Goal: Task Accomplishment & Management: Complete application form

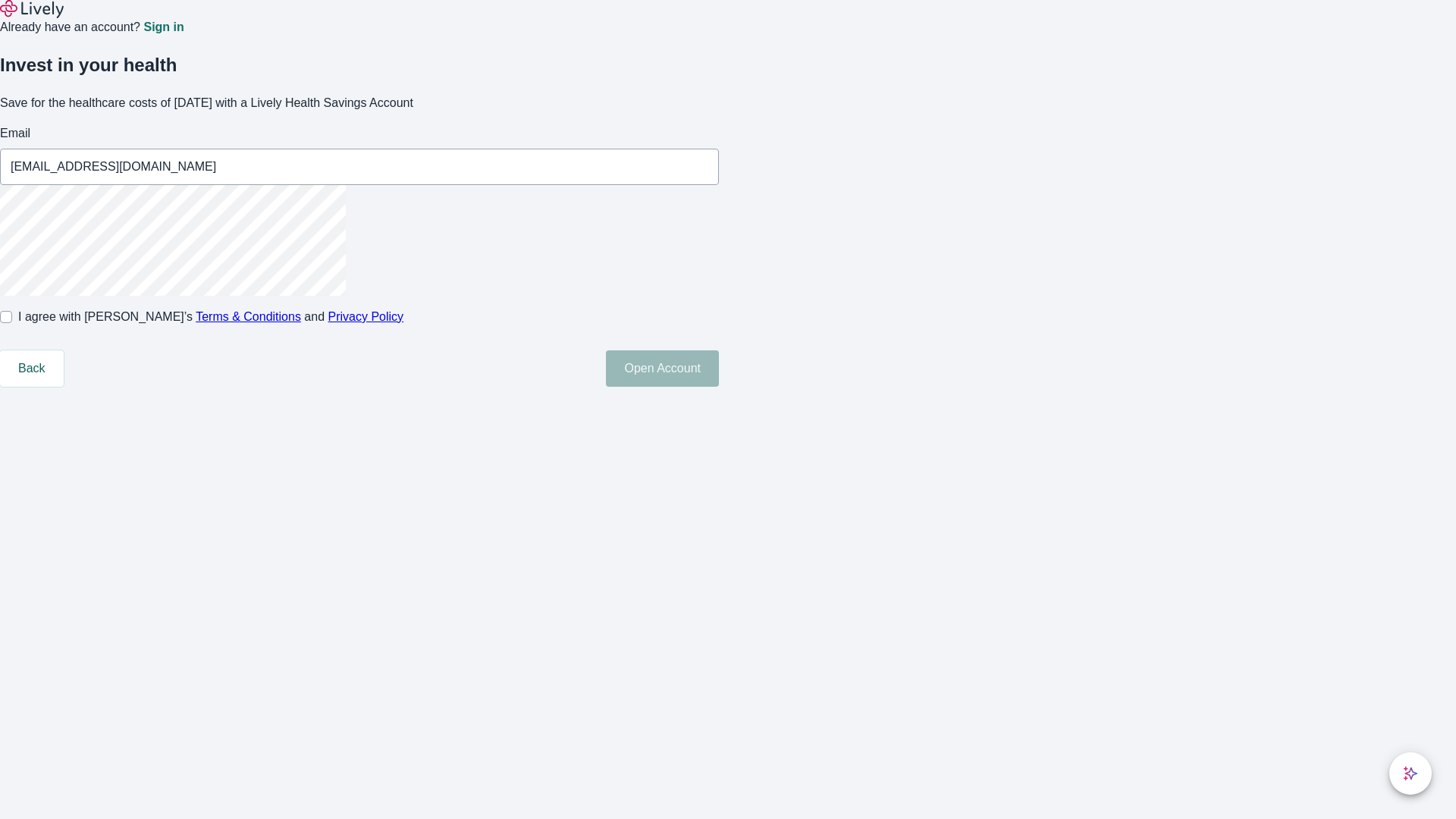
click at [12, 323] on input "I agree with Lively’s Terms & Conditions and Privacy Policy" at bounding box center [6, 316] width 12 height 12
checkbox input "true"
click at [718, 386] on button "Open Account" at bounding box center [662, 368] width 113 height 36
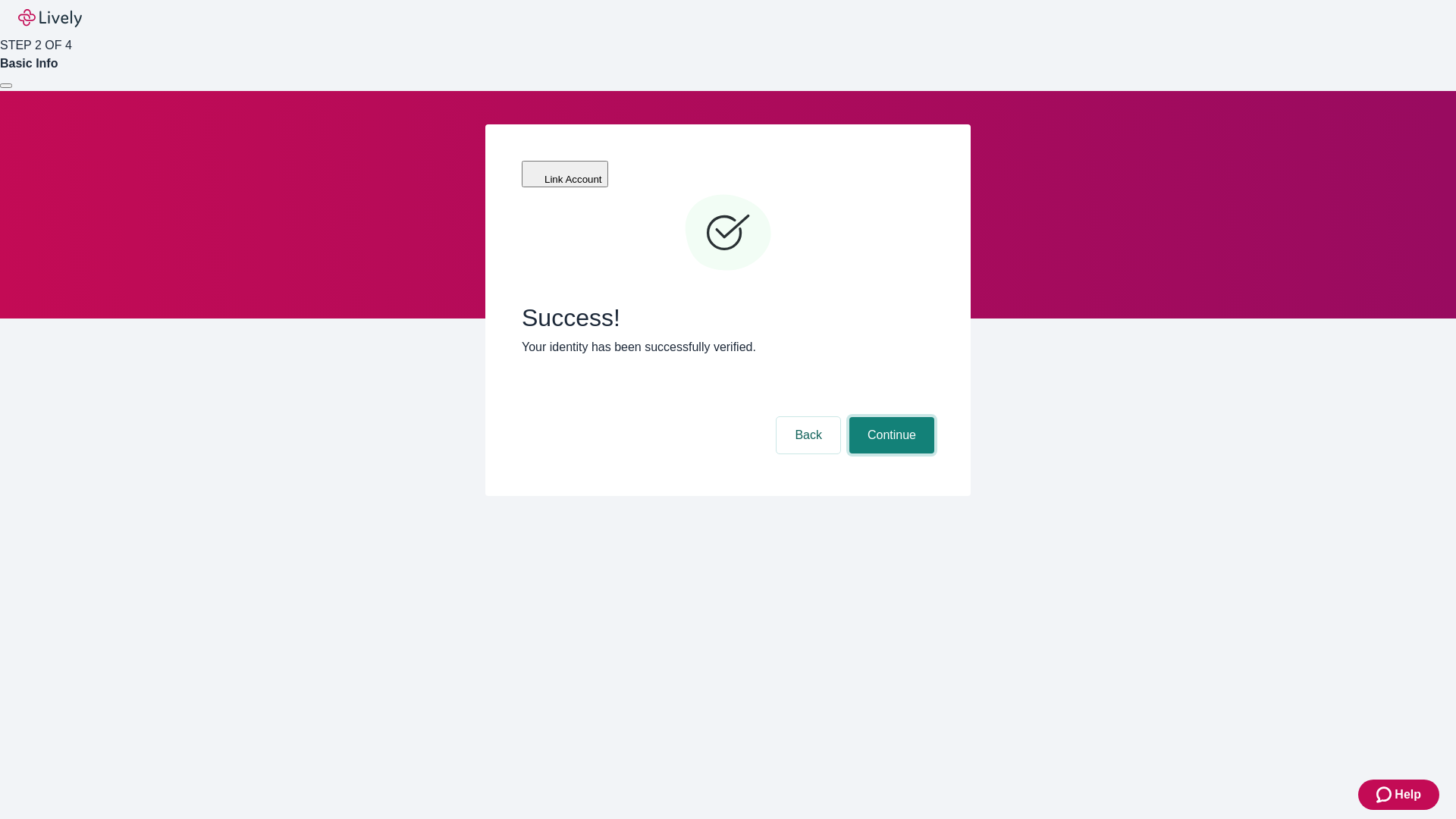
click at [889, 417] on button "Continue" at bounding box center [892, 434] width 85 height 36
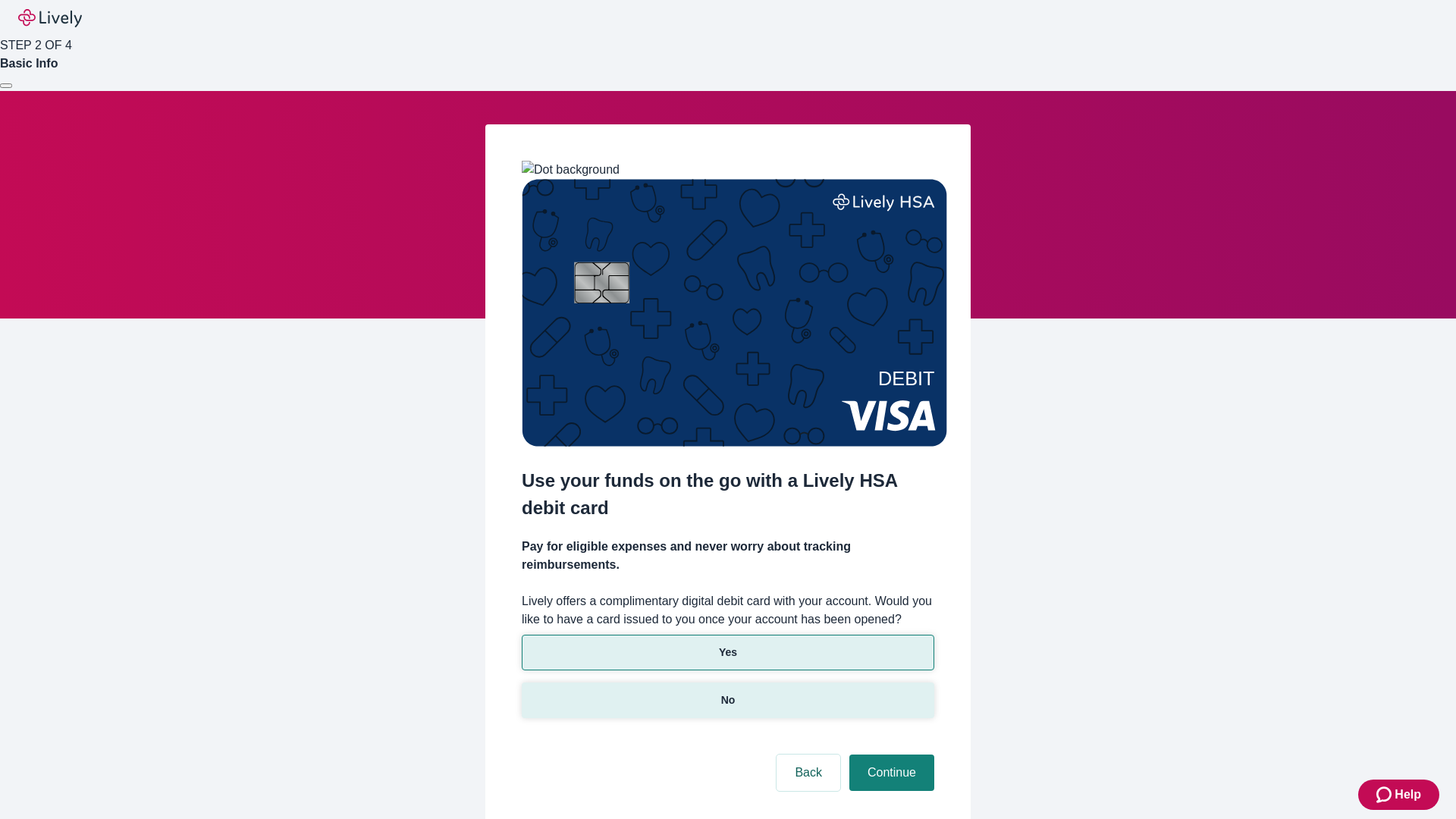
click at [728, 692] on p "No" at bounding box center [728, 700] width 15 height 16
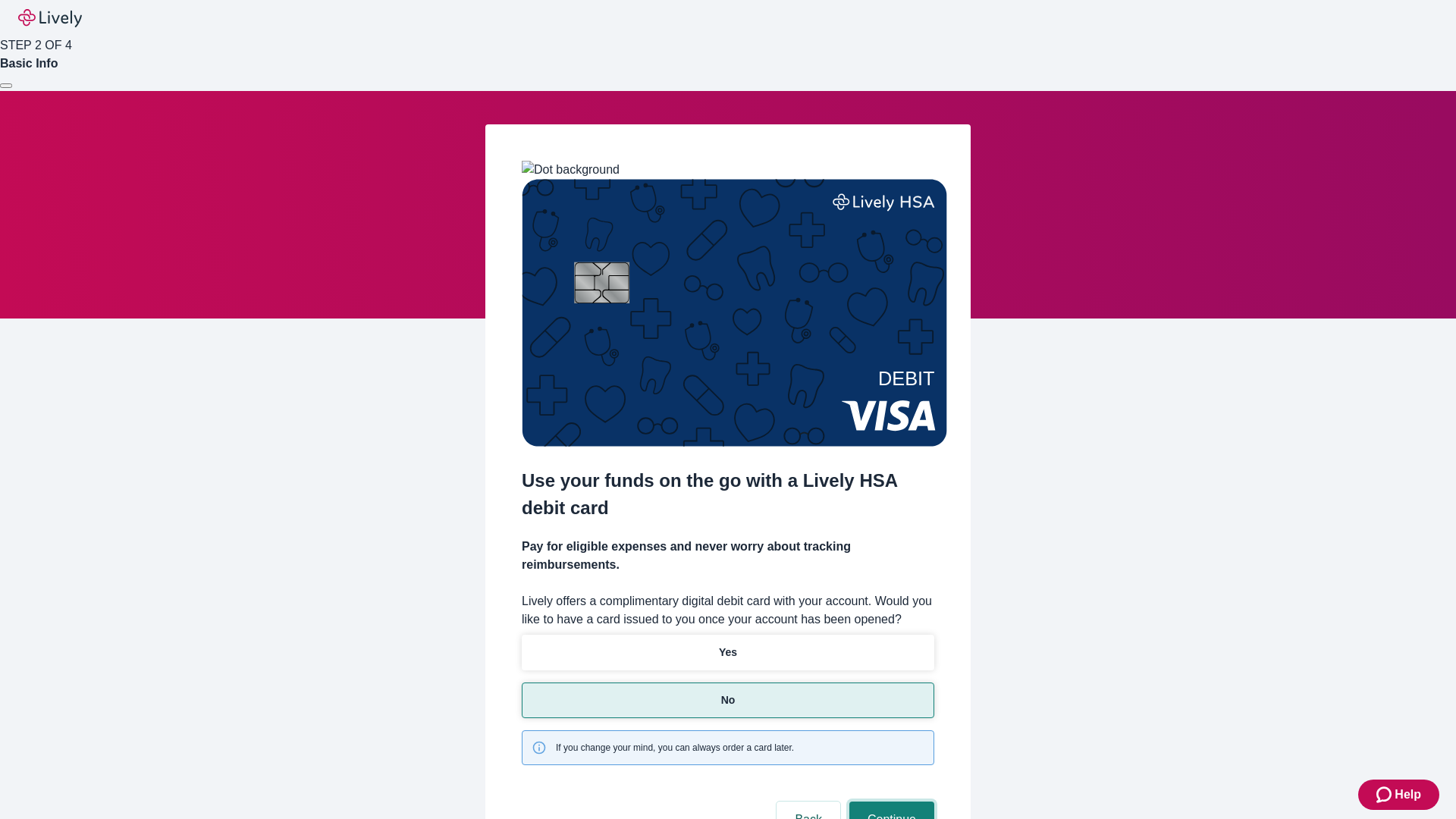
click at [889, 801] on button "Continue" at bounding box center [892, 819] width 85 height 36
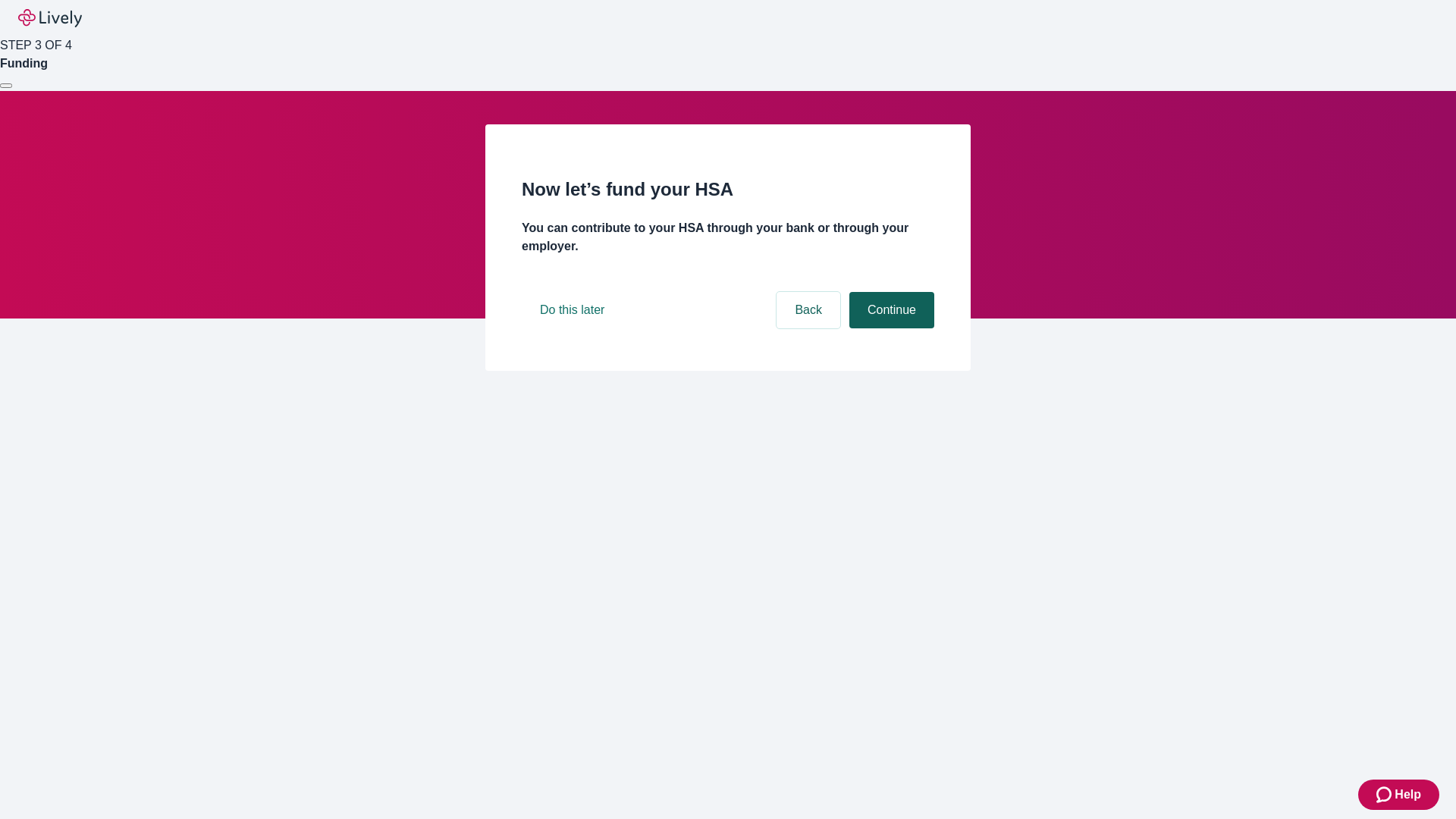
click at [889, 328] on button "Continue" at bounding box center [892, 310] width 85 height 36
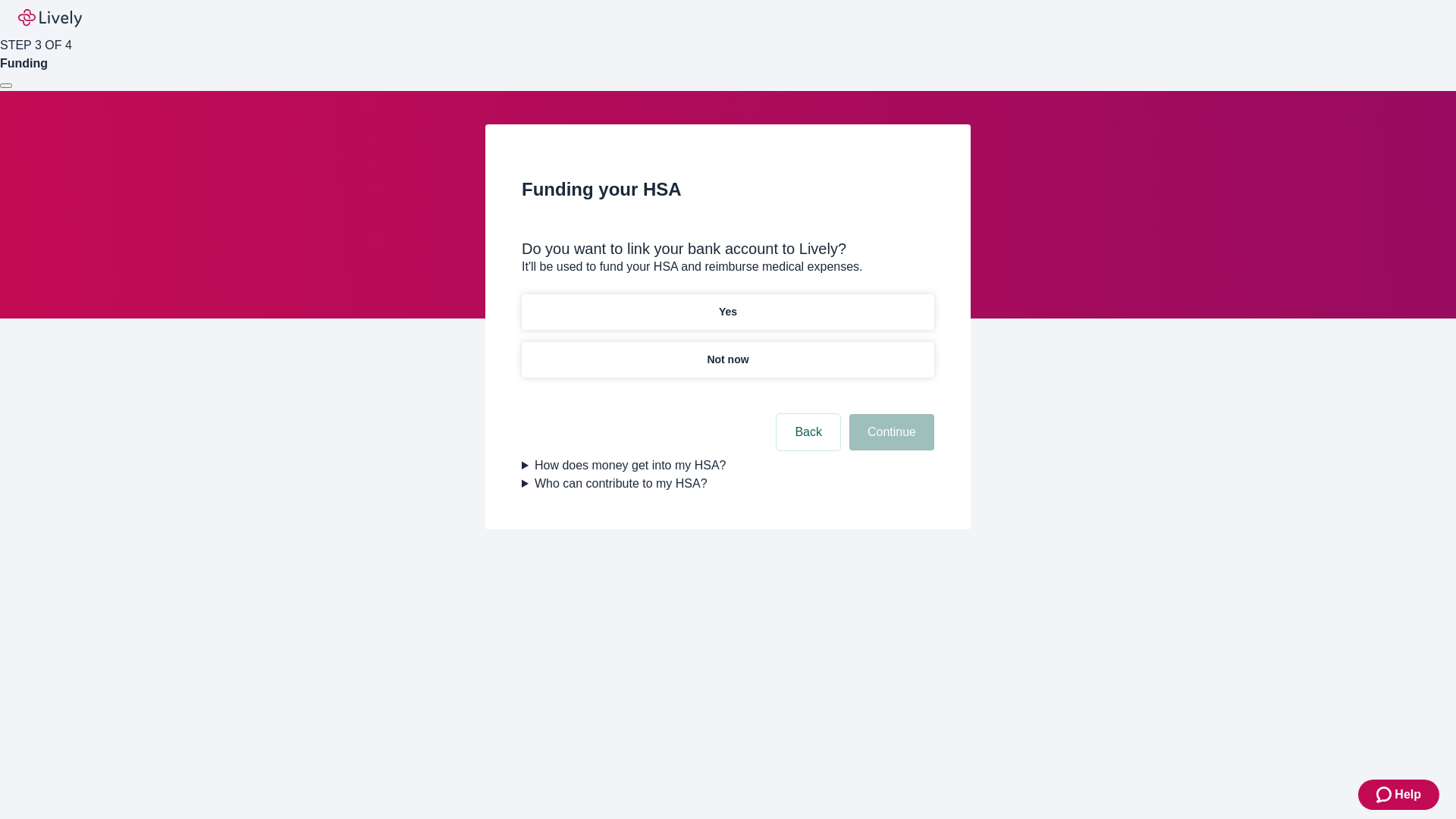
click at [728, 304] on p "Yes" at bounding box center [728, 312] width 18 height 16
click at [889, 414] on button "Continue" at bounding box center [892, 432] width 85 height 36
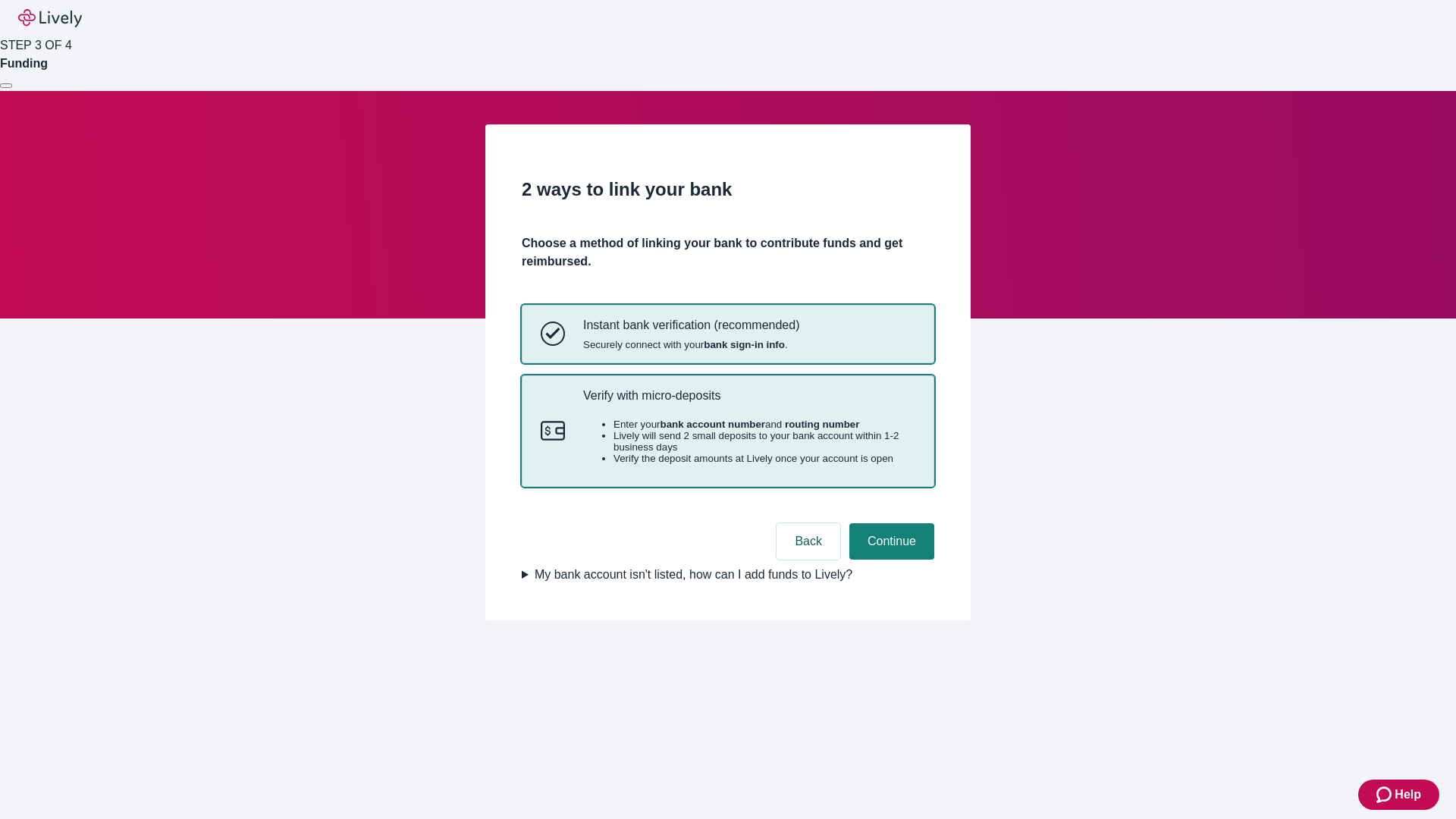
click at [748, 402] on p "Verify with micro-deposits" at bounding box center [749, 396] width 332 height 15
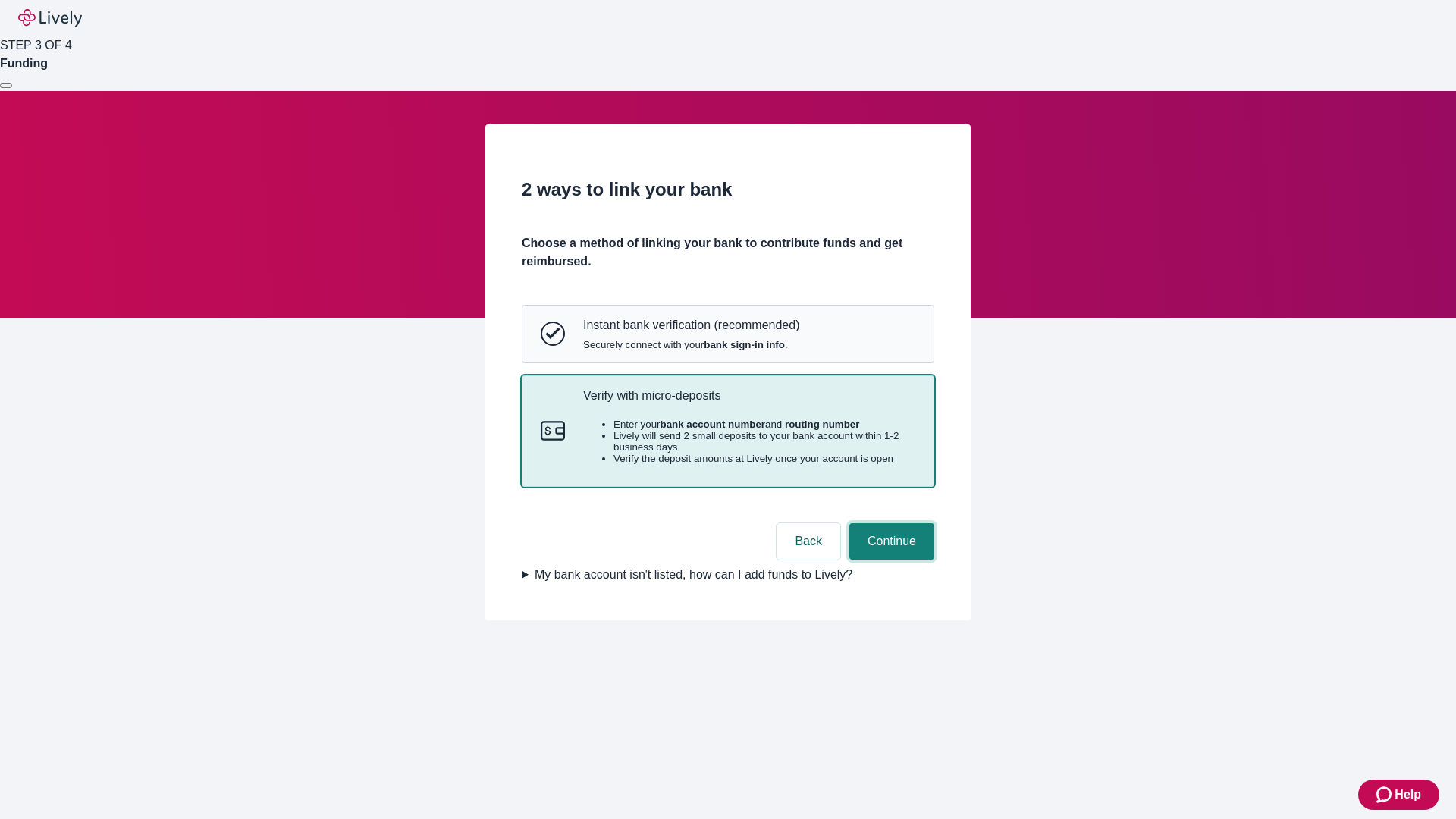
click at [889, 559] on button "Continue" at bounding box center [892, 541] width 85 height 36
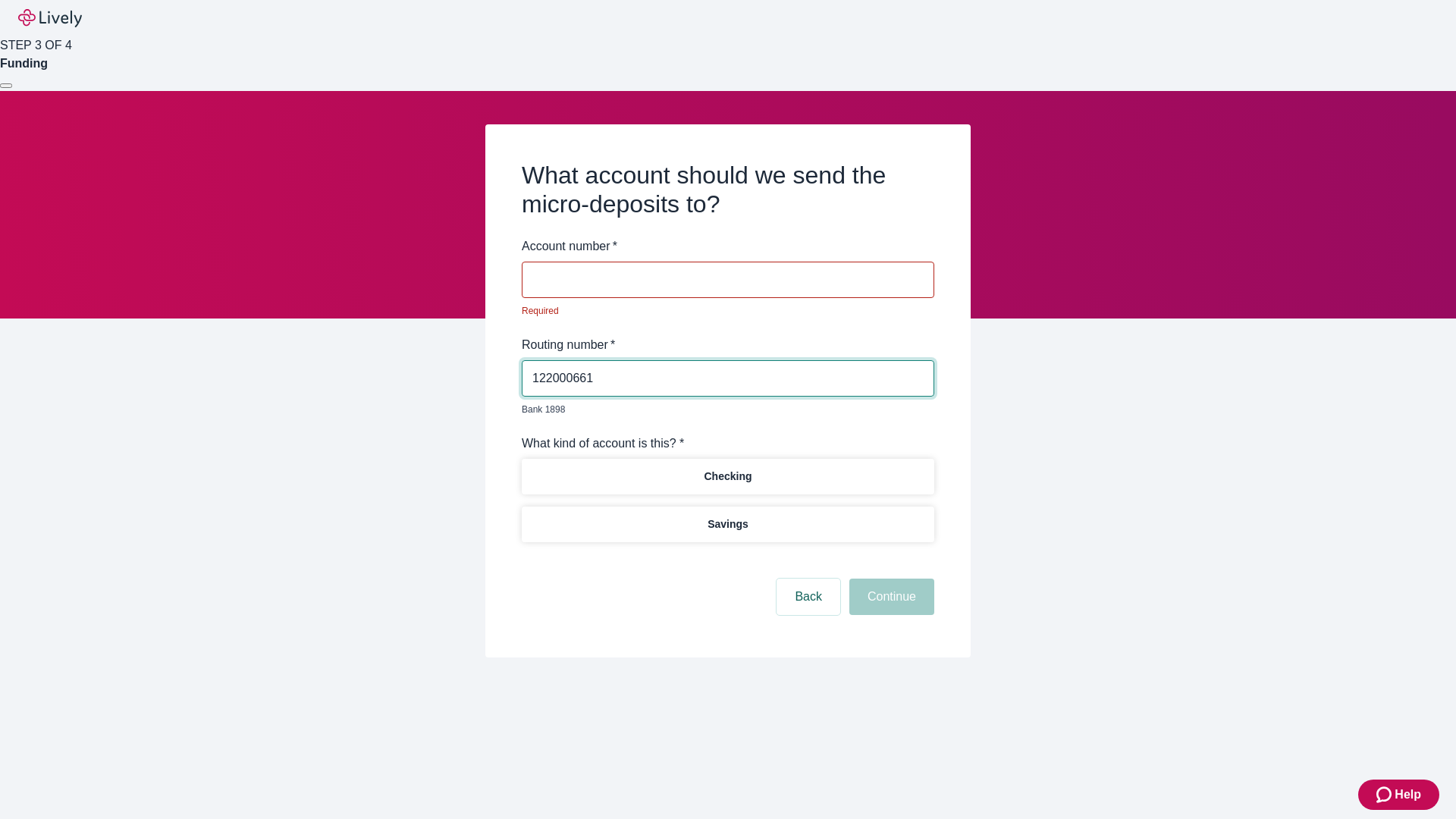
type input "122000661"
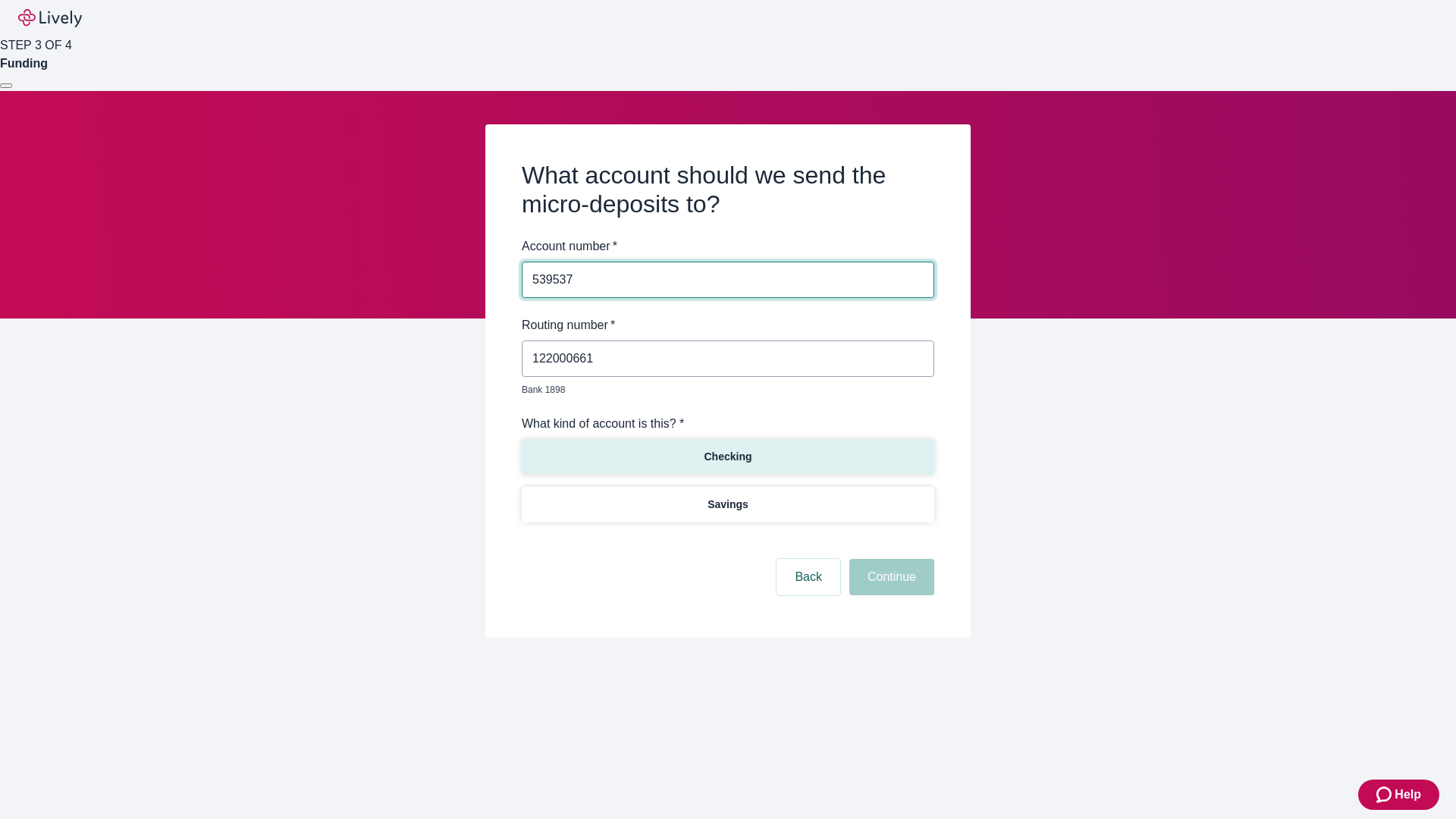
type input "539537"
click at [728, 449] on p "Checking" at bounding box center [728, 457] width 48 height 16
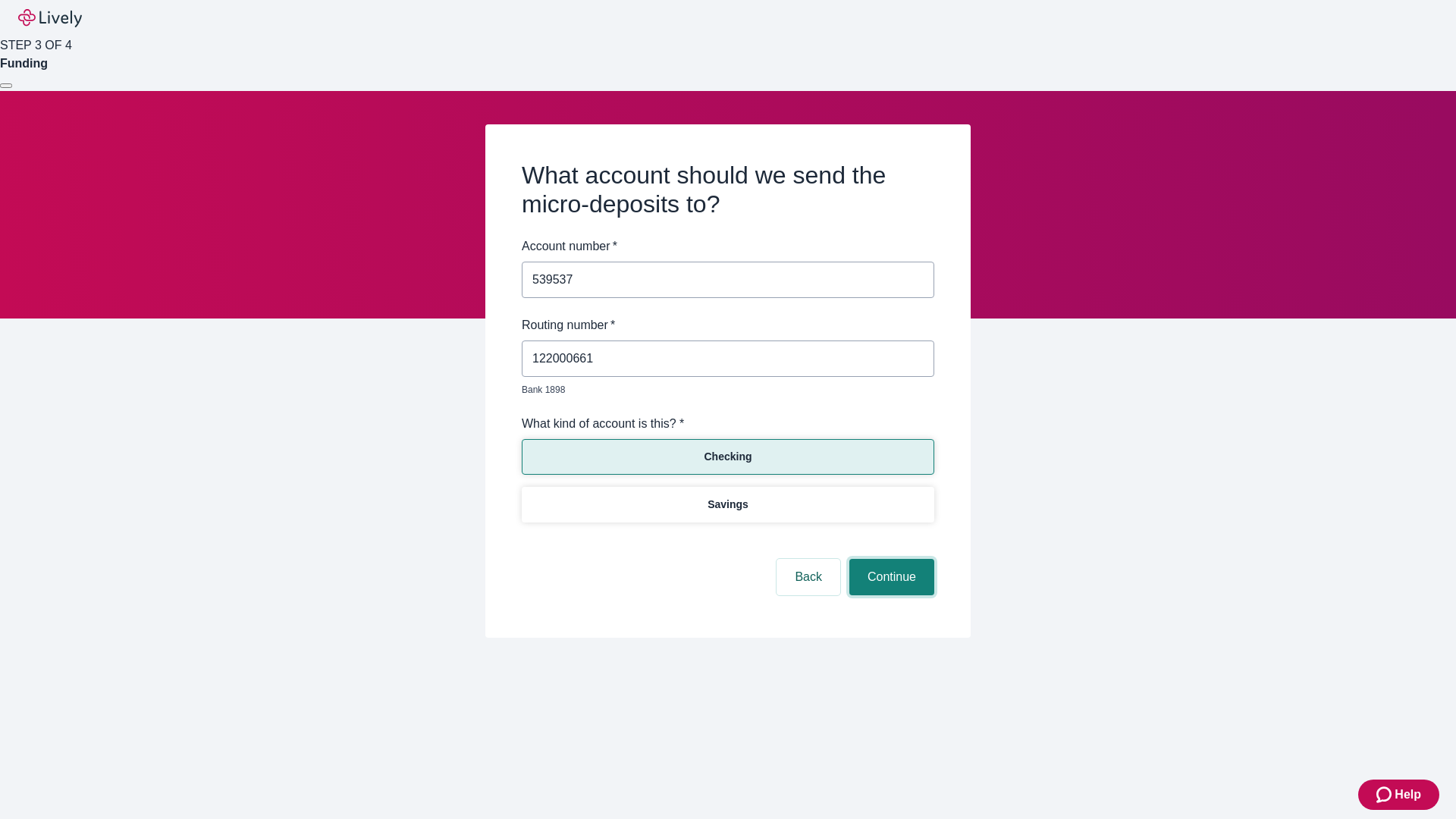
click at [889, 559] on button "Continue" at bounding box center [892, 576] width 85 height 36
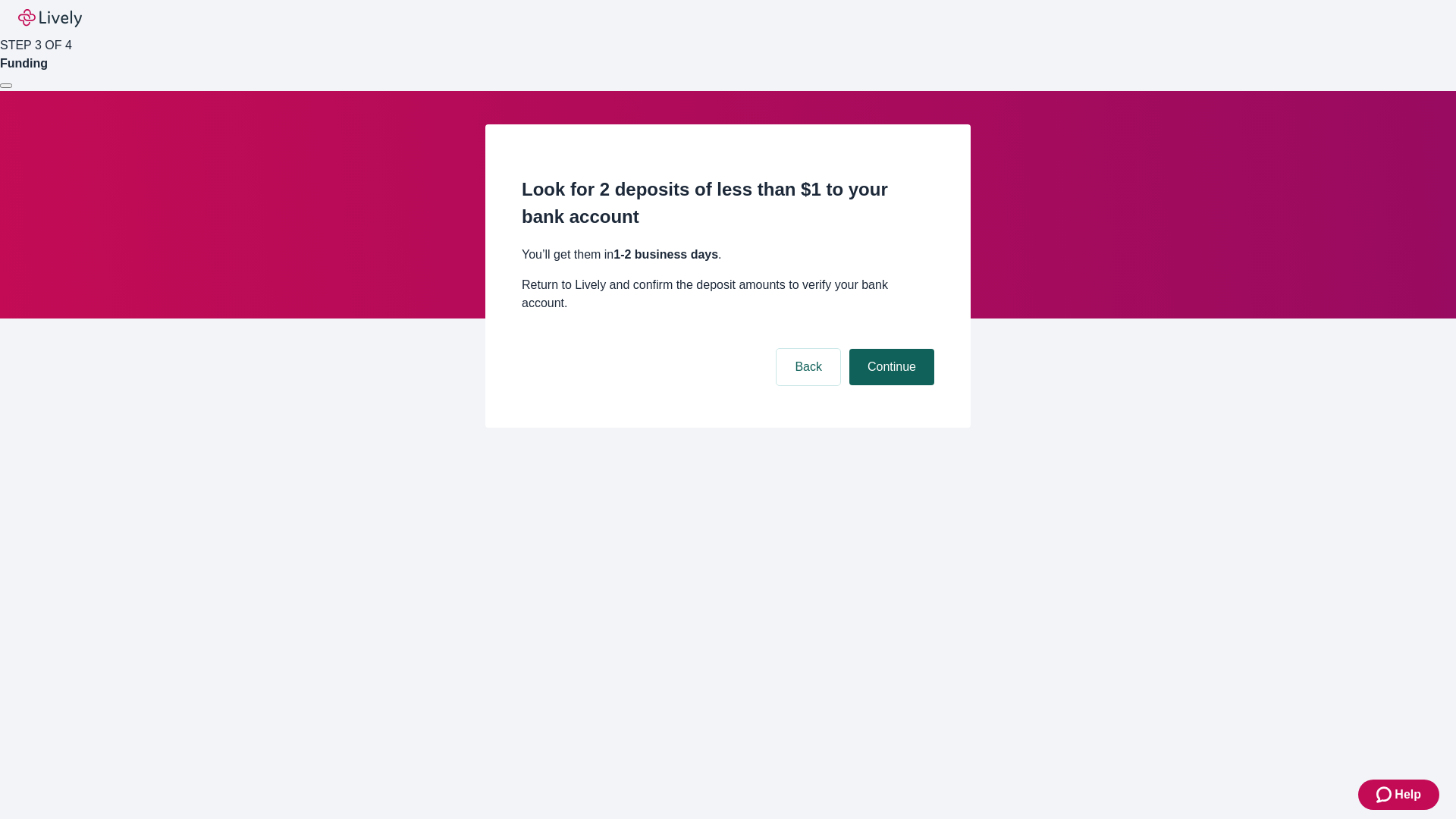
click at [889, 348] on button "Continue" at bounding box center [892, 366] width 85 height 36
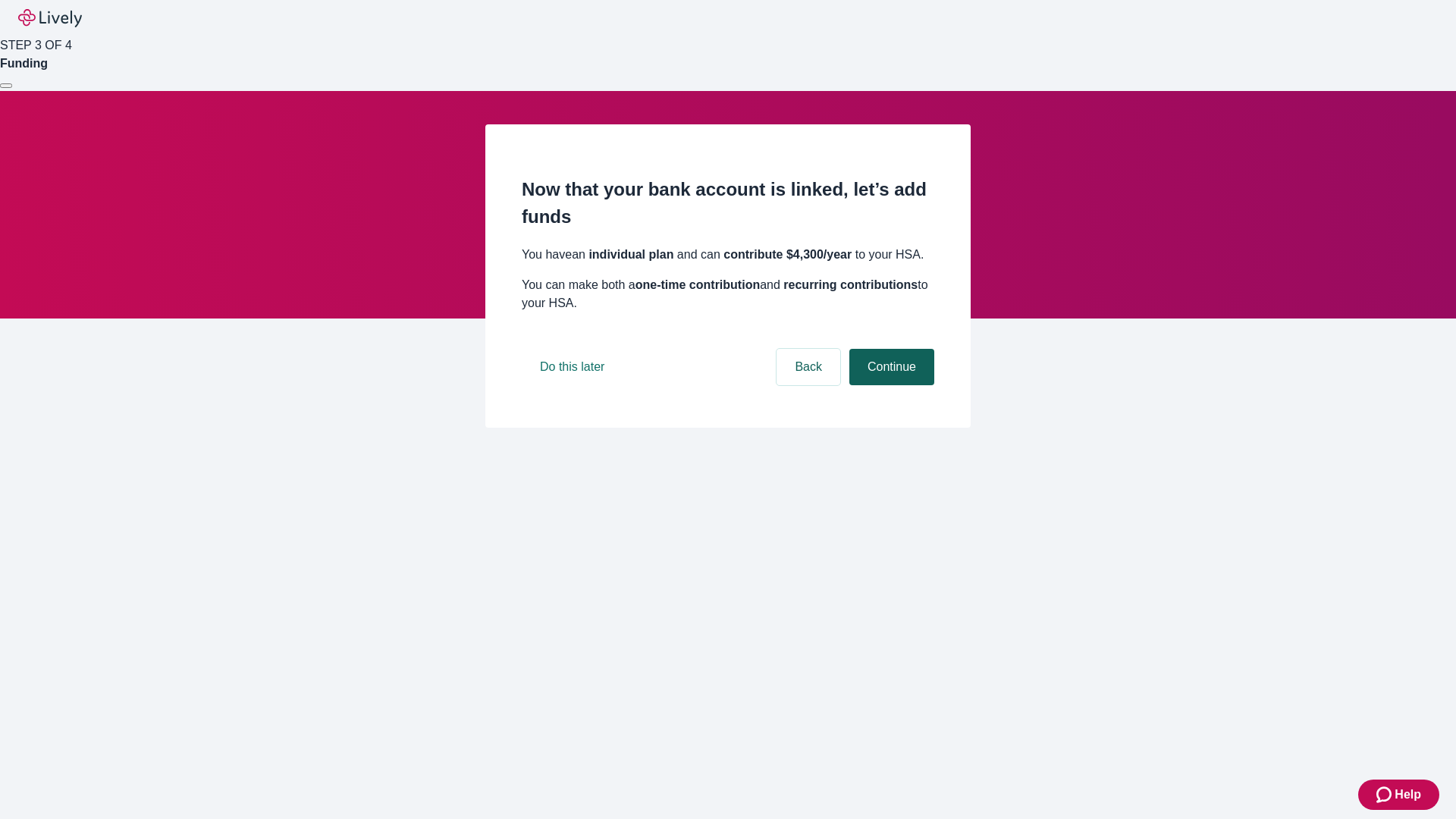
click at [889, 385] on button "Continue" at bounding box center [892, 366] width 85 height 36
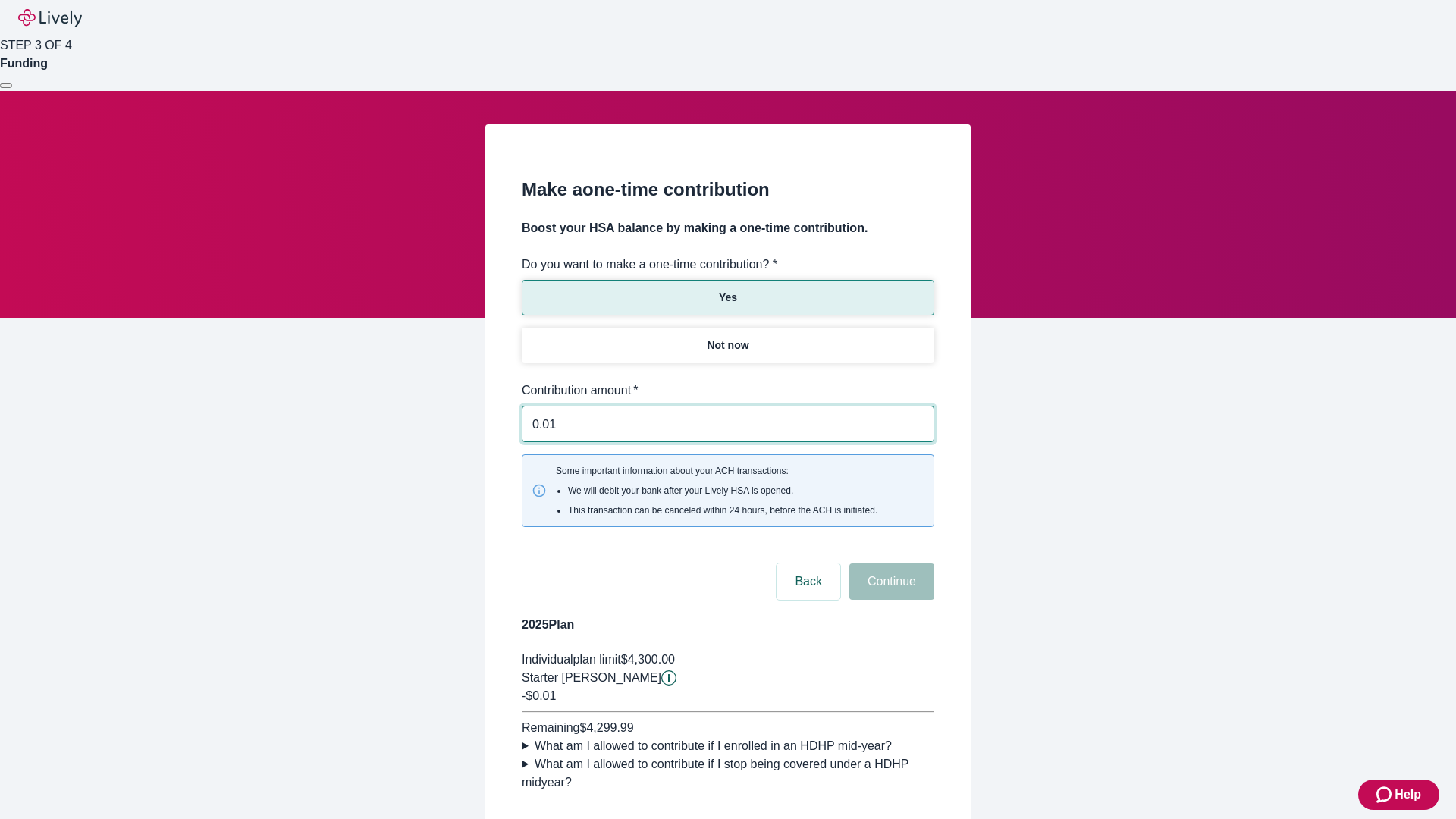
type input "0.01"
click at [889, 563] on button "Continue" at bounding box center [892, 581] width 85 height 36
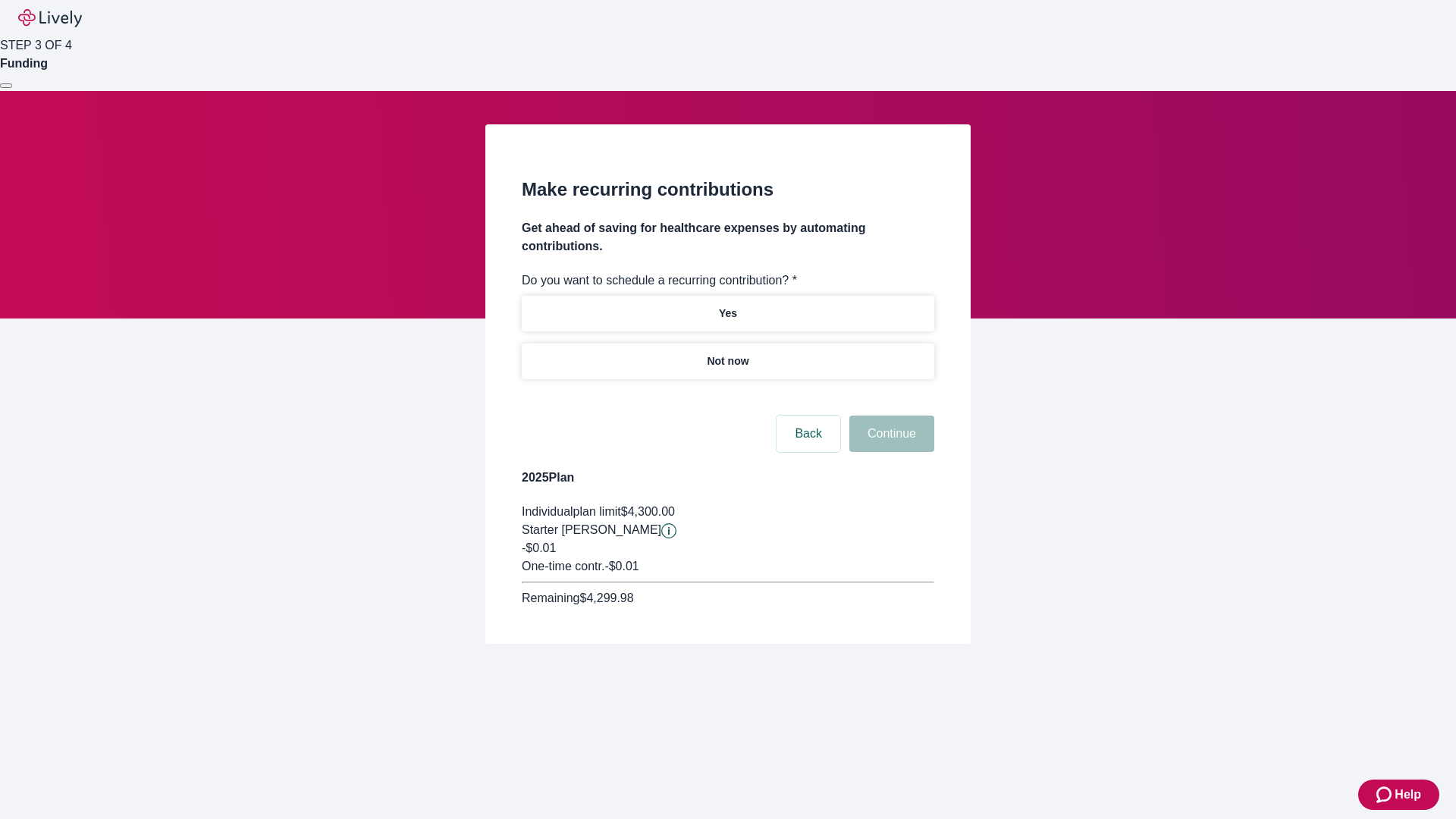
click at [728, 353] on p "Not now" at bounding box center [727, 361] width 42 height 16
click at [889, 415] on button "Continue" at bounding box center [892, 433] width 85 height 36
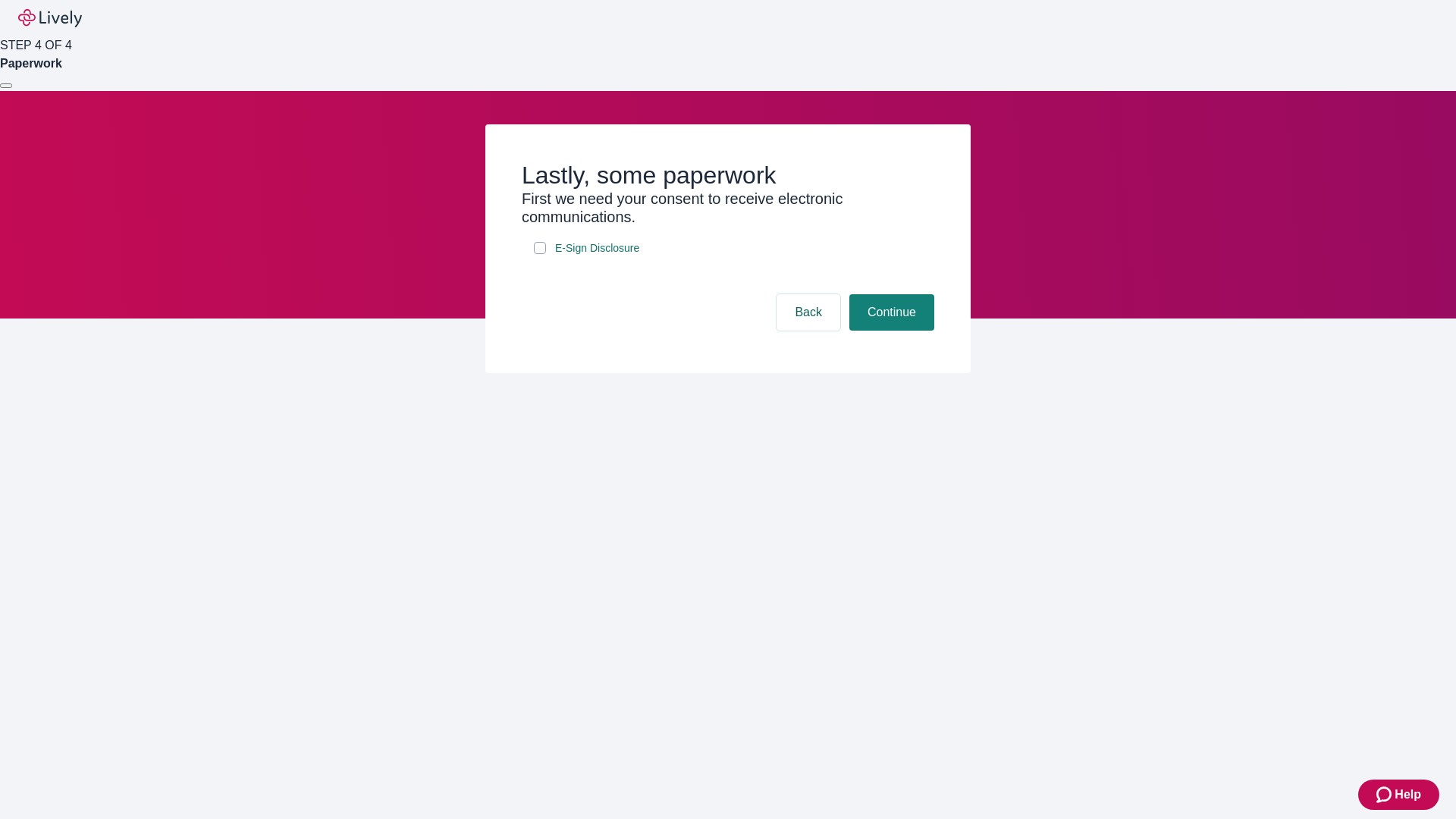
click at [540, 254] on input "E-Sign Disclosure" at bounding box center [539, 248] width 12 height 12
checkbox input "true"
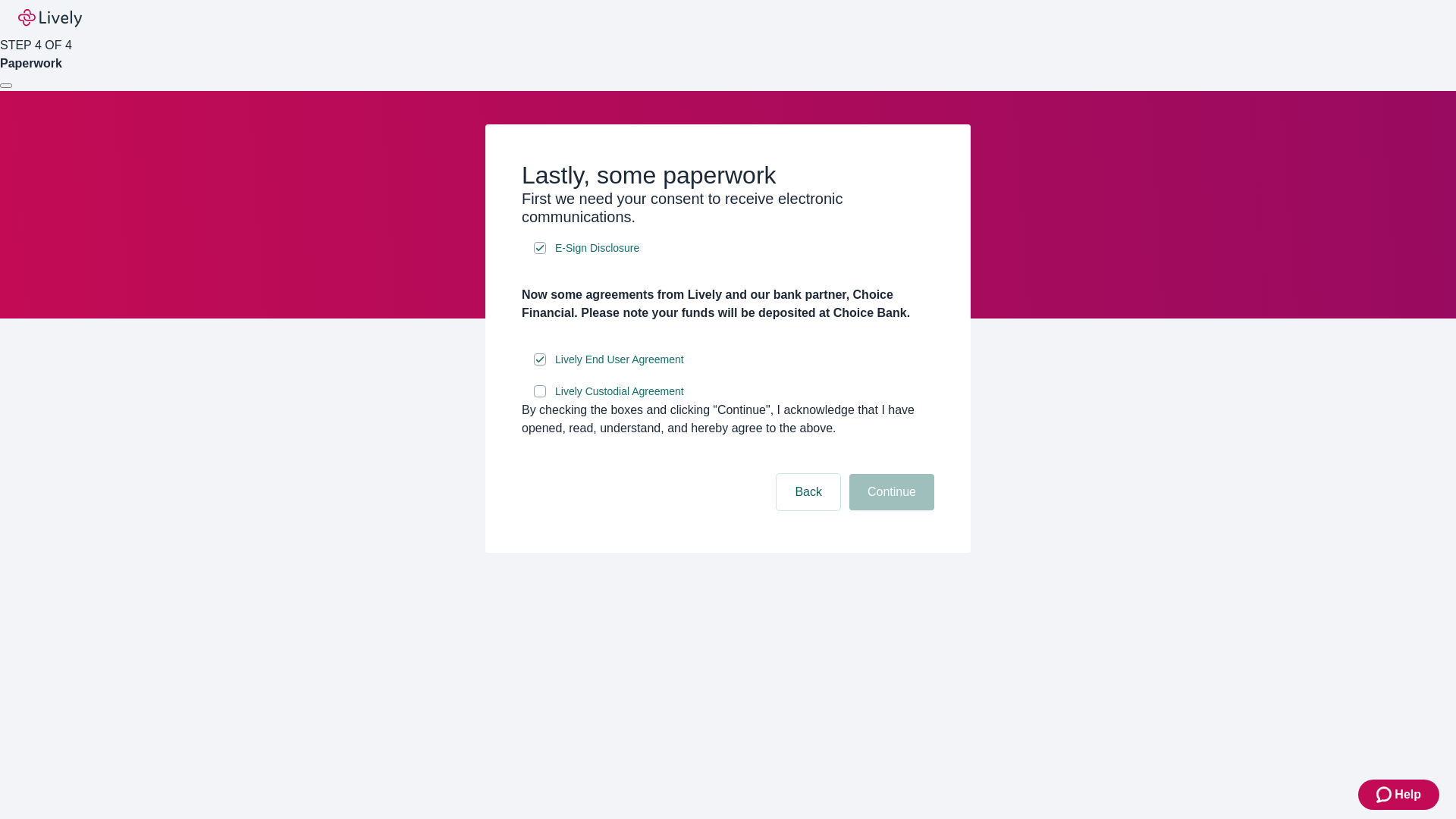
click at [540, 397] on input "Lively Custodial Agreement" at bounding box center [539, 391] width 12 height 12
checkbox input "true"
click at [889, 510] on button "Continue" at bounding box center [892, 492] width 85 height 36
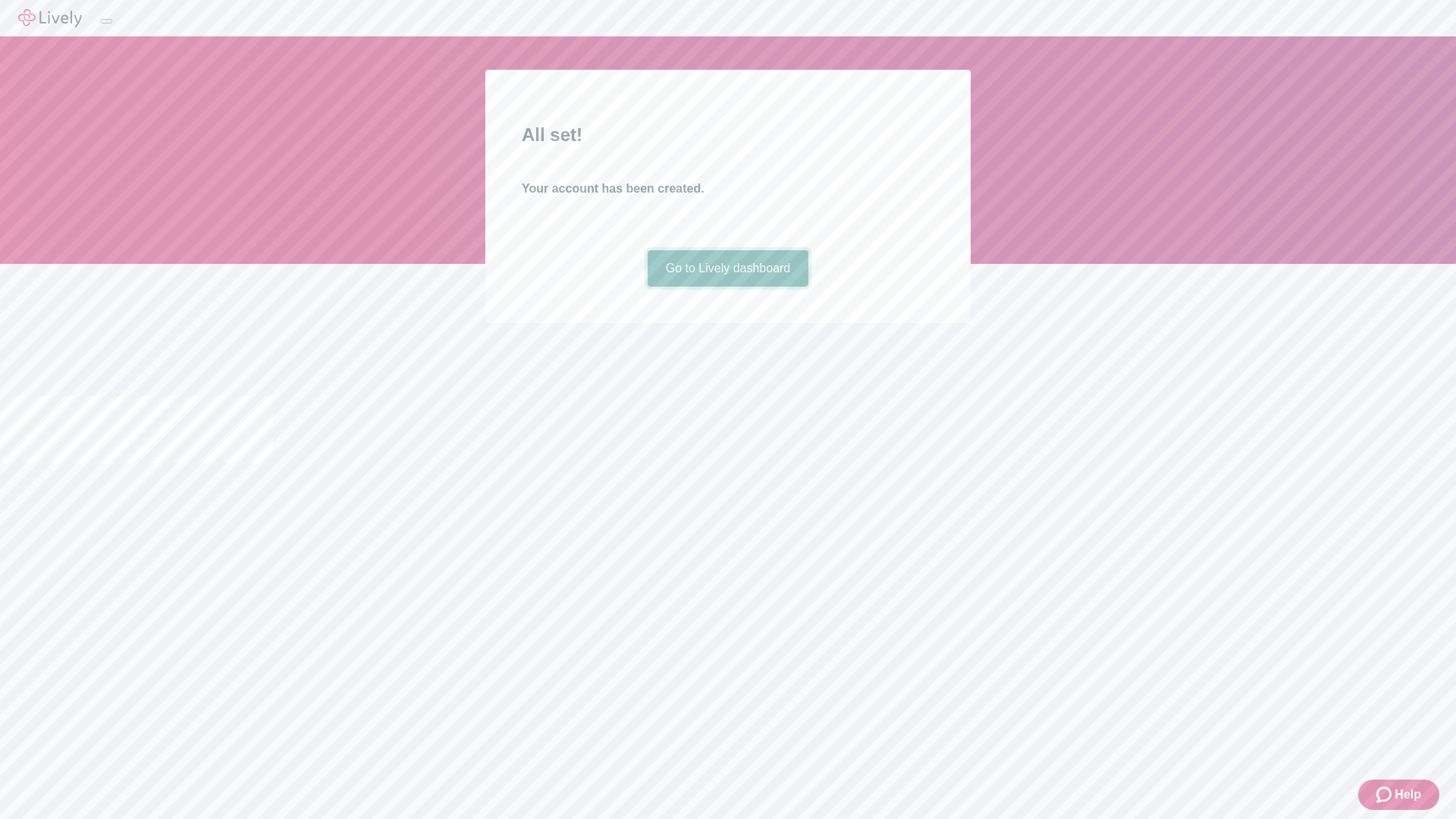
click at [728, 287] on link "Go to Lively dashboard" at bounding box center [728, 268] width 162 height 36
